Goal: Browse casually

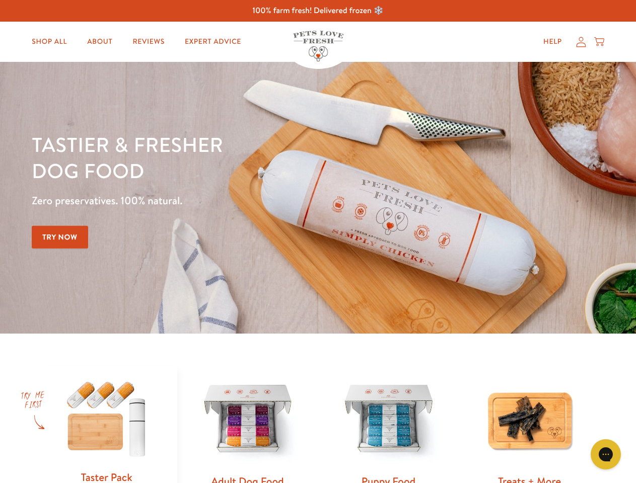
click at [318, 242] on div "Tastier & fresher dog food Zero preservatives. 100% natural. Try Now" at bounding box center [222, 197] width 381 height 133
click at [605, 454] on icon "Open gorgias live chat" at bounding box center [605, 454] width 10 height 10
